Goal: Task Accomplishment & Management: Manage account settings

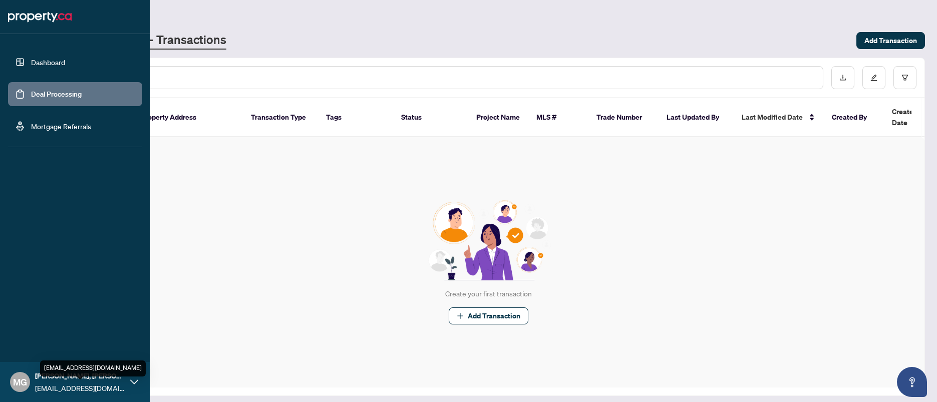
click at [129, 379] on div "MG [PERSON_NAME], B.Eng [EMAIL_ADDRESS][DOMAIN_NAME]" at bounding box center [75, 382] width 150 height 40
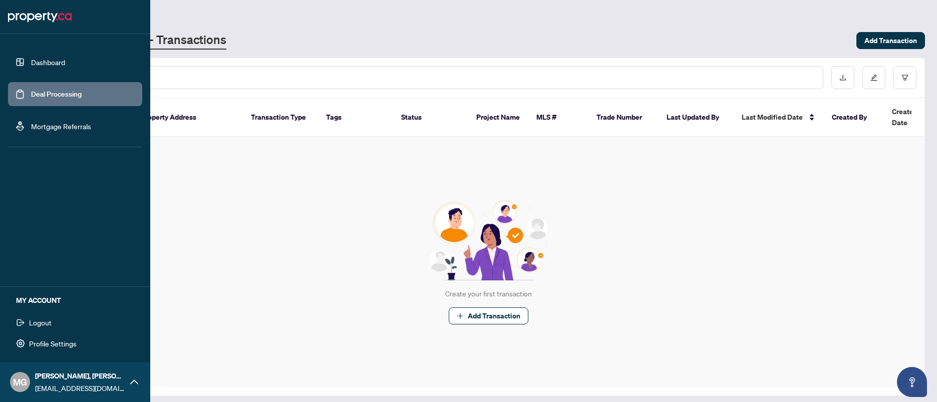
click at [71, 342] on span "Profile Settings" at bounding box center [53, 344] width 48 height 16
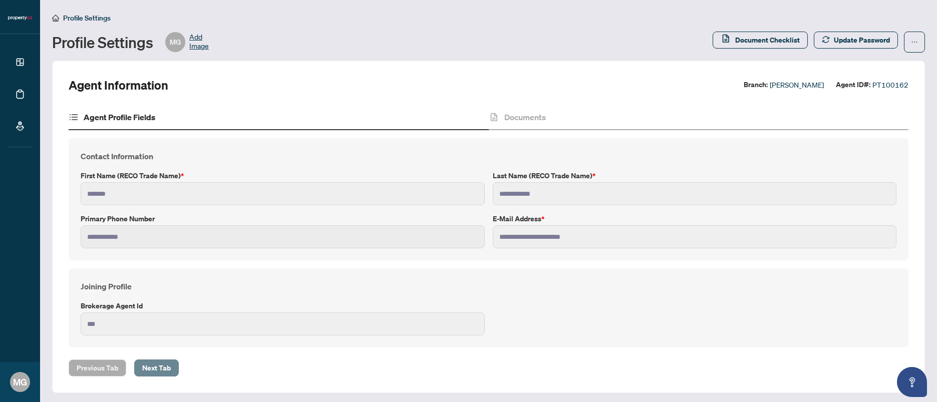
click at [168, 366] on span "Next Tab" at bounding box center [156, 368] width 29 height 16
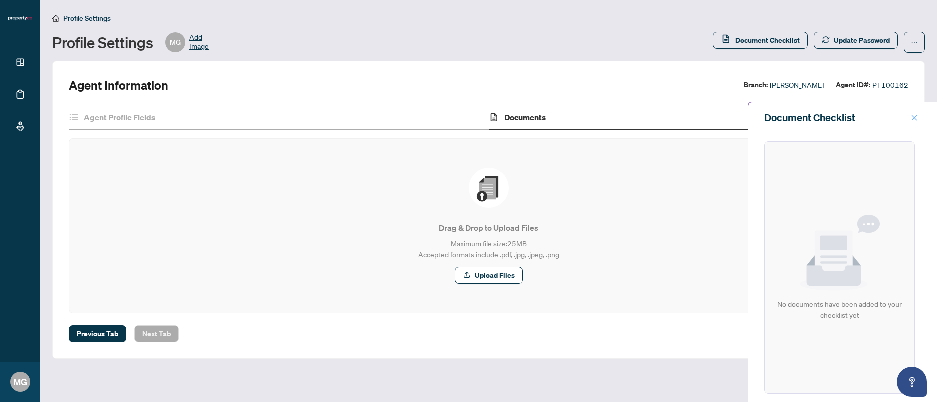
click at [917, 119] on icon "close" at bounding box center [914, 117] width 7 height 7
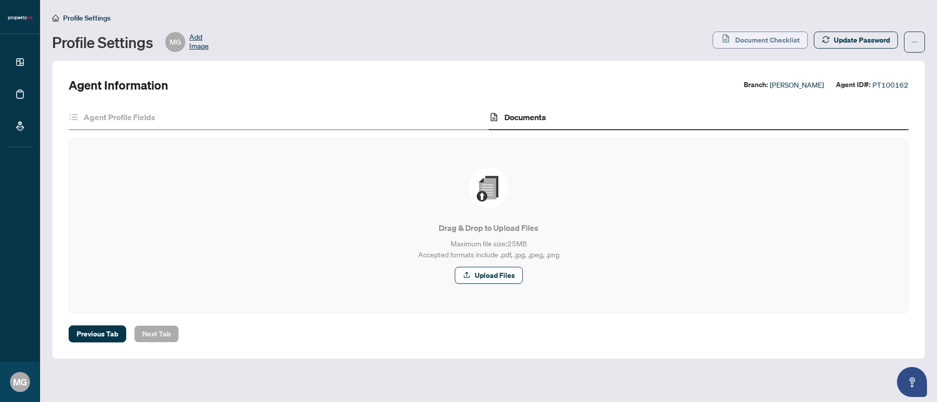
click at [755, 43] on span "Document Checklist" at bounding box center [767, 40] width 65 height 16
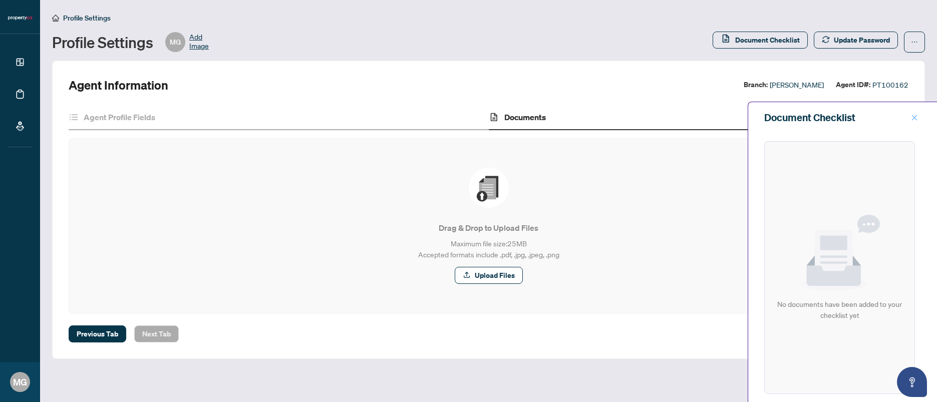
click at [914, 117] on icon "close" at bounding box center [915, 118] width 6 height 6
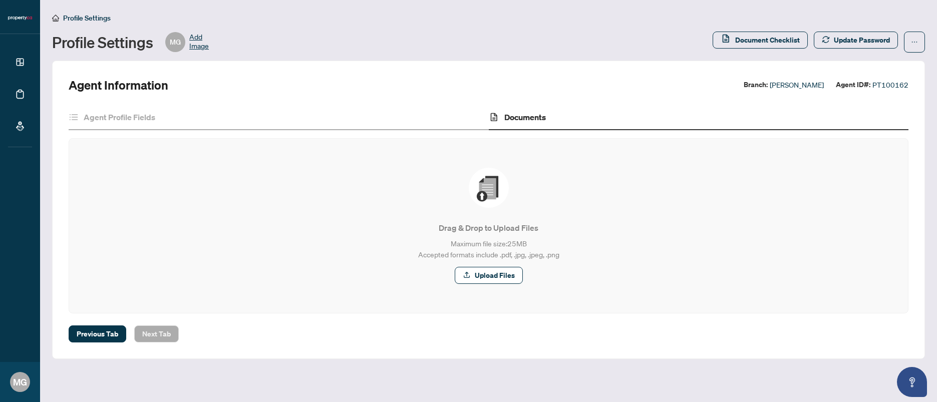
click at [199, 41] on span "Add Image" at bounding box center [199, 42] width 20 height 20
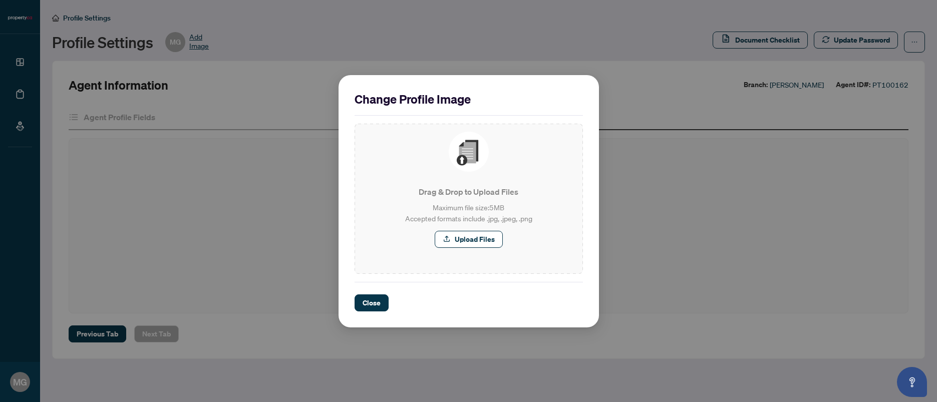
drag, startPoint x: 309, startPoint y: 148, endPoint x: 277, endPoint y: 213, distance: 71.9
click at [309, 148] on div "Change Profile Image Drag & Drop to Upload Files Maximum file size: 5 MB Accept…" at bounding box center [468, 201] width 937 height 402
click at [369, 304] on span "Close" at bounding box center [372, 303] width 18 height 16
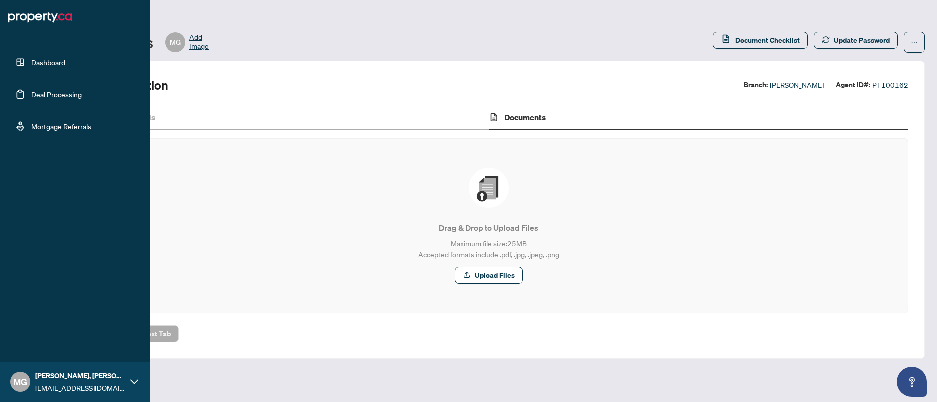
click at [31, 61] on link "Dashboard" at bounding box center [48, 62] width 34 height 9
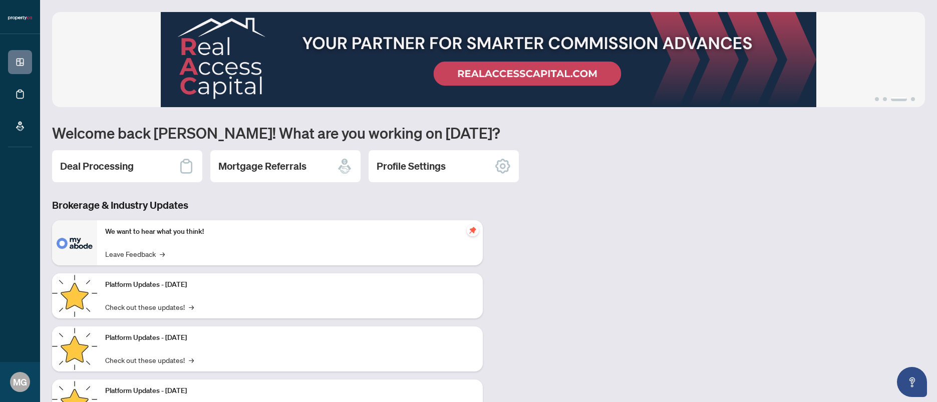
scroll to position [50, 0]
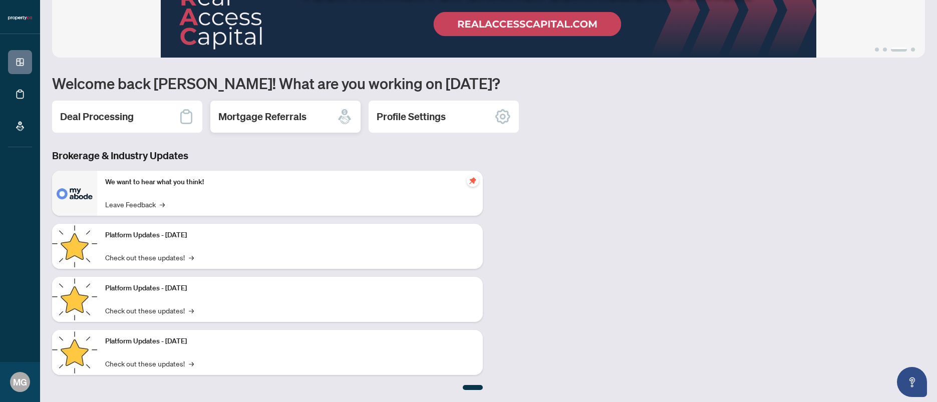
click at [274, 114] on h2 "Mortgage Referrals" at bounding box center [262, 117] width 88 height 14
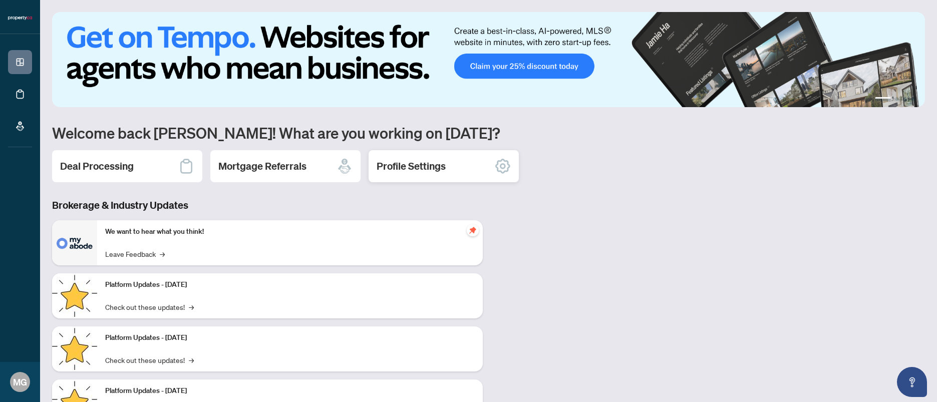
click at [405, 164] on h2 "Profile Settings" at bounding box center [411, 166] width 69 height 14
click at [111, 165] on h2 "Deal Processing" at bounding box center [97, 166] width 74 height 14
